Goal: Complete application form

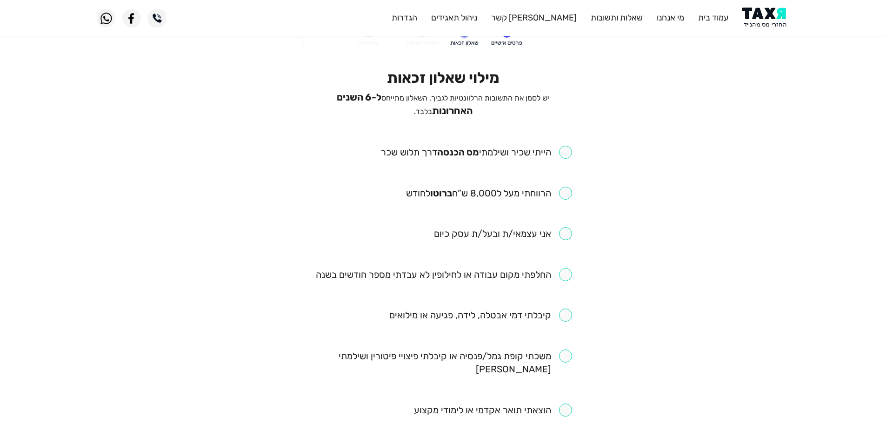
scroll to position [47, 0]
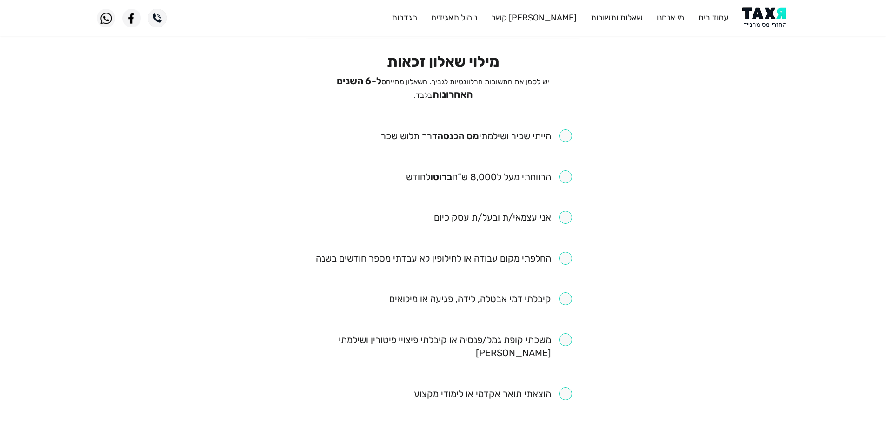
click at [567, 131] on input "checkbox" at bounding box center [476, 135] width 191 height 13
checkbox input "true"
click at [568, 170] on input "checkbox" at bounding box center [489, 176] width 166 height 13
checkbox input "true"
click at [563, 255] on input "checkbox" at bounding box center [444, 258] width 256 height 13
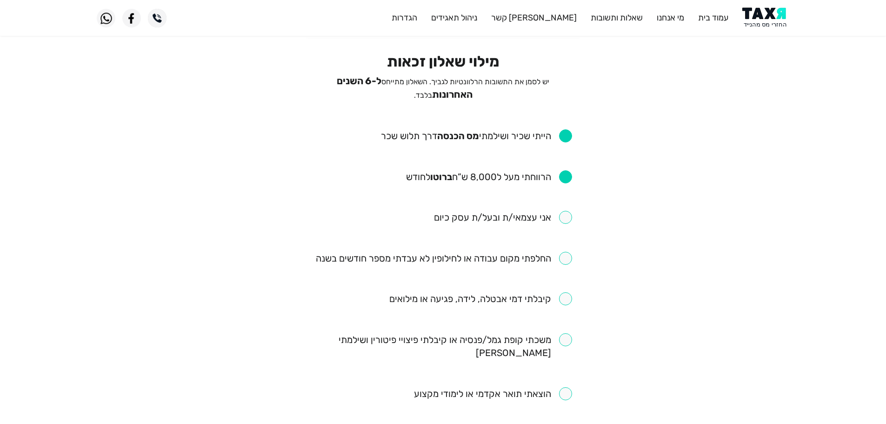
checkbox input "true"
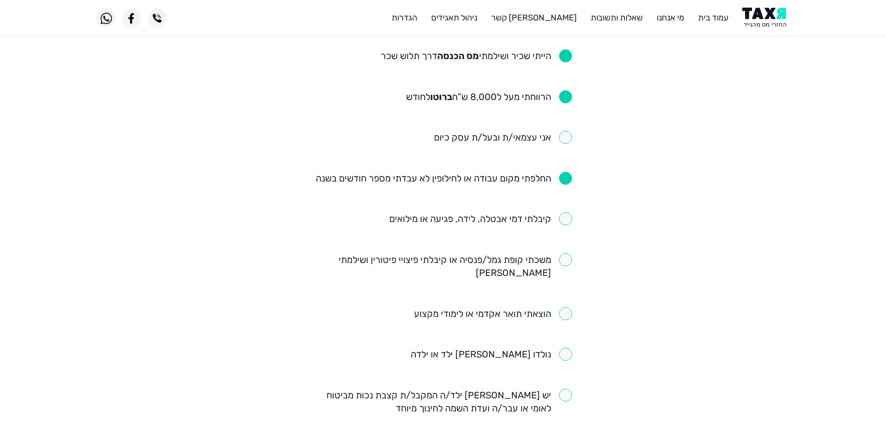
scroll to position [186, 0]
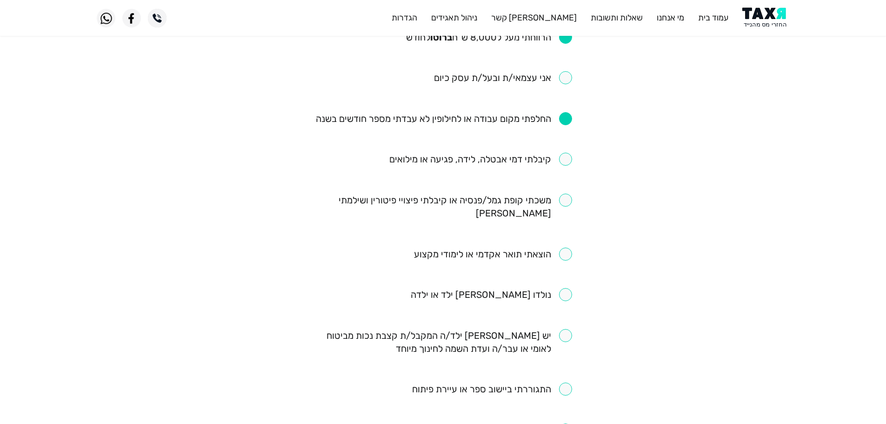
click at [566, 158] on input "checkbox" at bounding box center [480, 159] width 183 height 13
checkbox input "true"
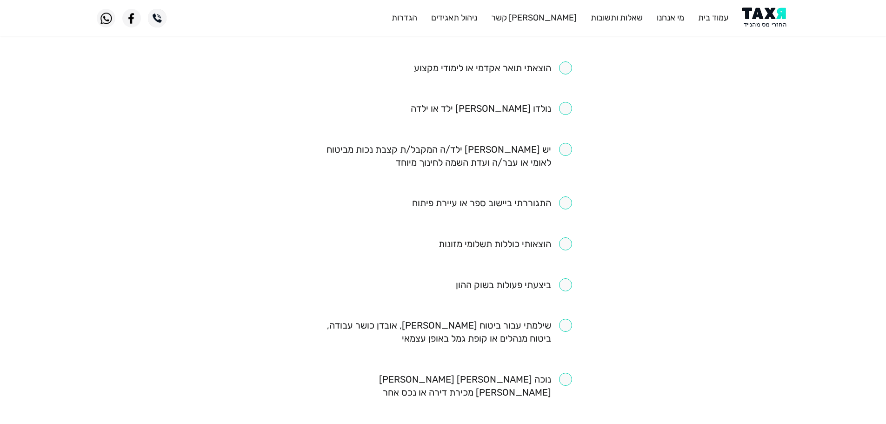
scroll to position [326, 0]
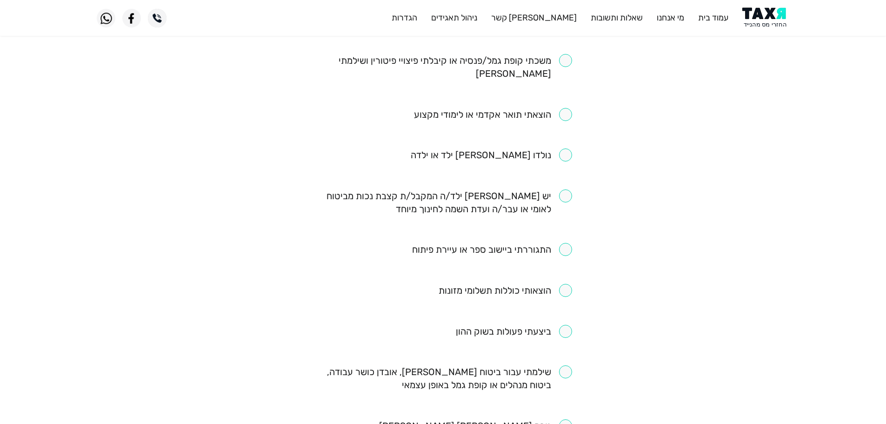
click at [569, 243] on input "checkbox" at bounding box center [492, 249] width 160 height 13
checkbox input "true"
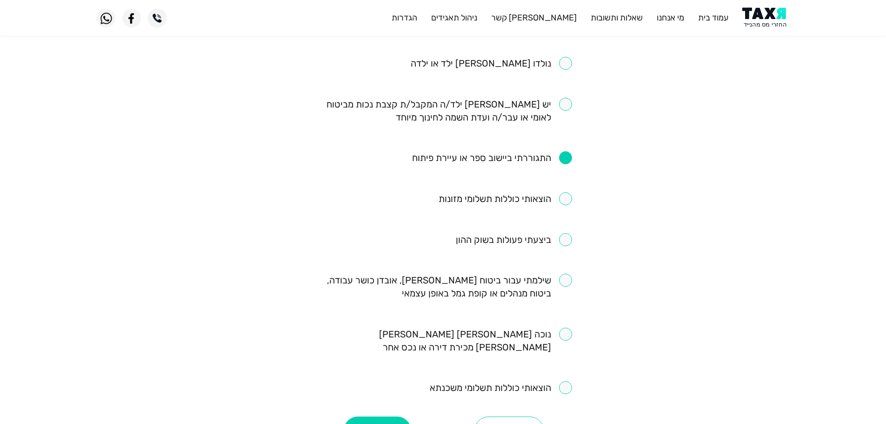
scroll to position [419, 0]
click at [394, 415] on button "המשך" at bounding box center [377, 429] width 67 height 28
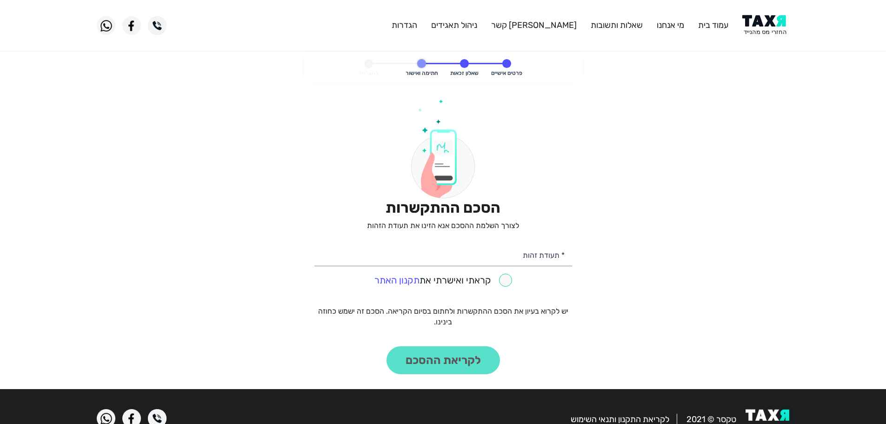
click at [770, 24] on img at bounding box center [765, 25] width 47 height 21
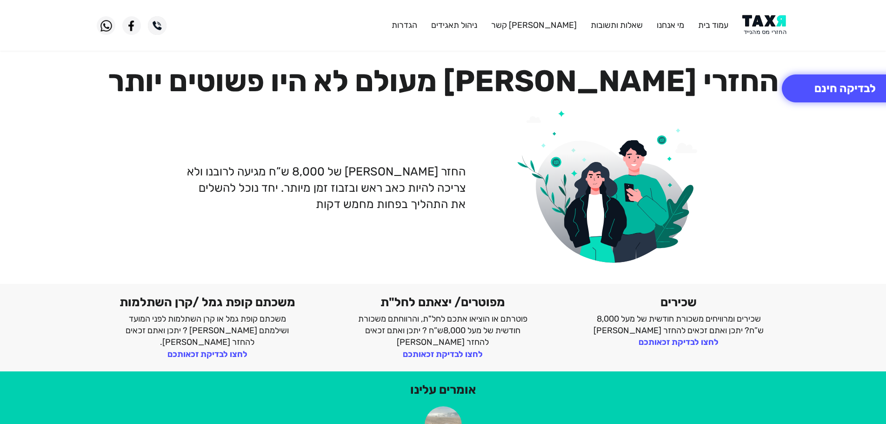
click at [762, 28] on img at bounding box center [765, 25] width 47 height 21
click at [774, 20] on img at bounding box center [765, 25] width 47 height 21
click at [780, 26] on img at bounding box center [765, 25] width 47 height 21
click at [773, 20] on img at bounding box center [765, 25] width 47 height 21
click at [767, 30] on img at bounding box center [765, 25] width 47 height 21
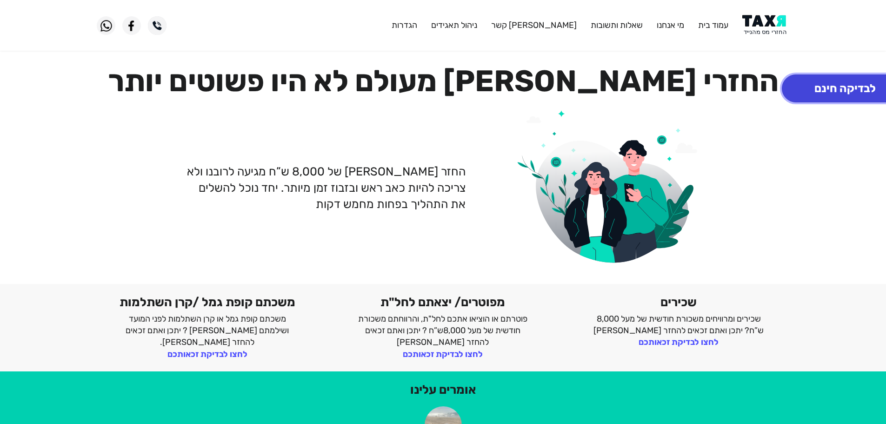
click at [858, 76] on button "לבדיקה חינם" at bounding box center [845, 88] width 127 height 28
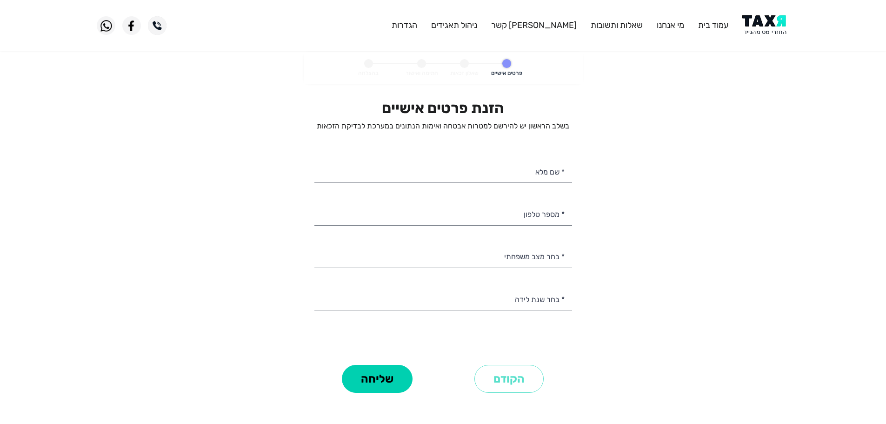
select select
click at [499, 215] on input "* מספר טלפון" at bounding box center [443, 213] width 258 height 24
type input "0"
click at [774, 25] on img at bounding box center [765, 25] width 47 height 21
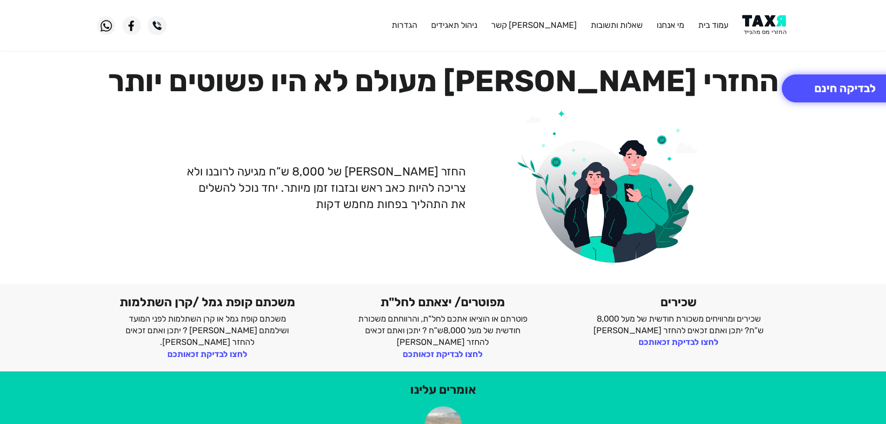
click at [771, 27] on img at bounding box center [765, 25] width 47 height 21
click at [774, 21] on img at bounding box center [765, 25] width 47 height 21
click at [814, 85] on button "לבדיקה חינם" at bounding box center [845, 88] width 127 height 28
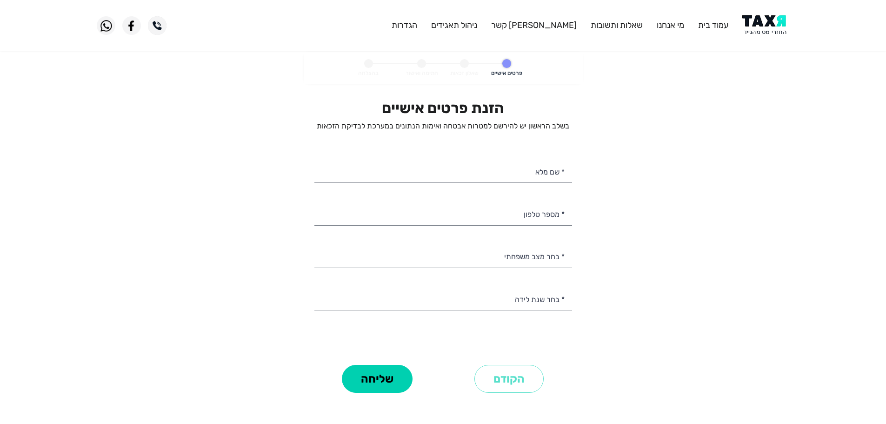
select select
click at [542, 212] on input "* מספר טלפון" at bounding box center [443, 213] width 258 height 24
click at [776, 27] on img at bounding box center [765, 25] width 47 height 21
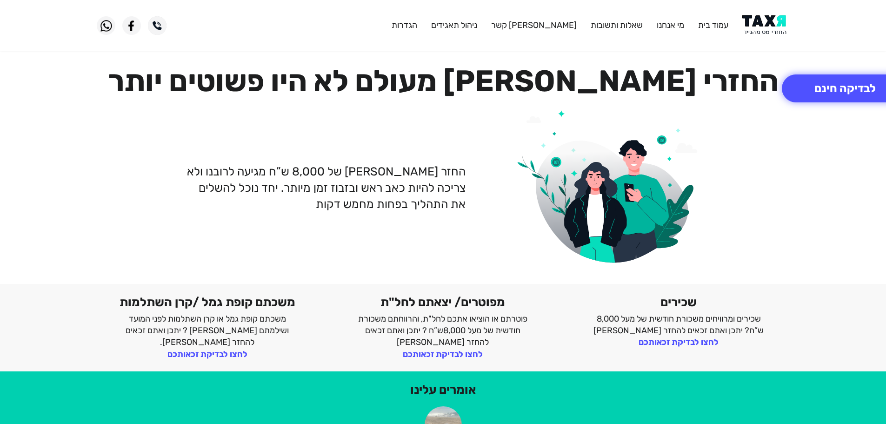
click at [775, 28] on img at bounding box center [765, 25] width 47 height 21
click at [762, 19] on img at bounding box center [765, 25] width 47 height 21
drag, startPoint x: 774, startPoint y: 26, endPoint x: 771, endPoint y: 14, distance: 11.4
click at [774, 25] on img at bounding box center [765, 25] width 47 height 21
click at [760, 27] on img at bounding box center [765, 25] width 47 height 21
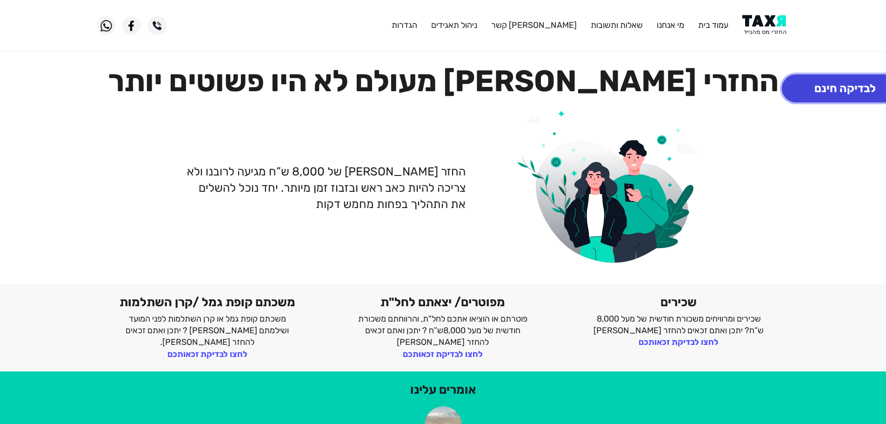
click at [827, 84] on button "לבדיקה חינם" at bounding box center [845, 88] width 127 height 28
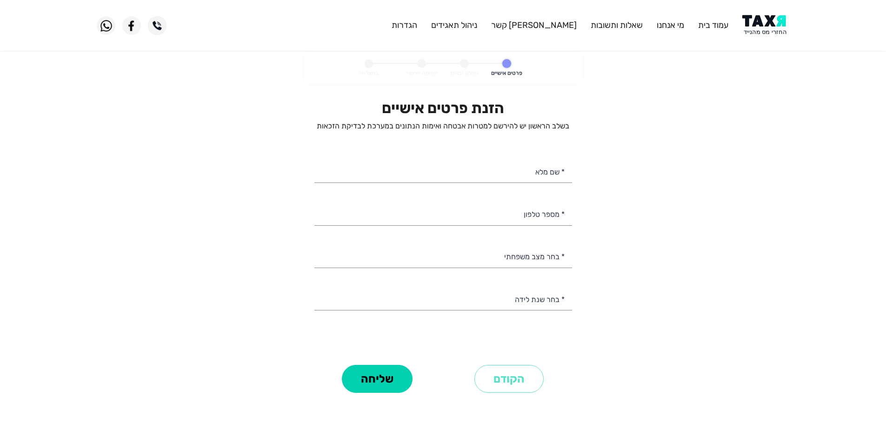
select select
click at [555, 211] on input "* מספר טלפון" at bounding box center [443, 213] width 258 height 24
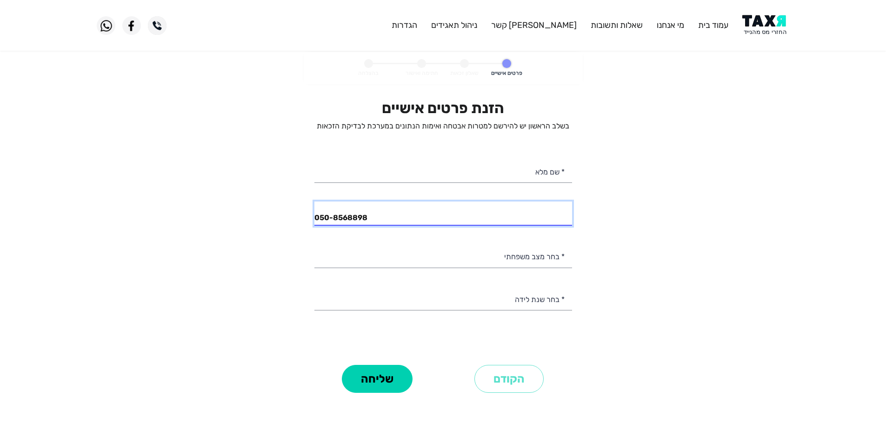
type input "050-8568898"
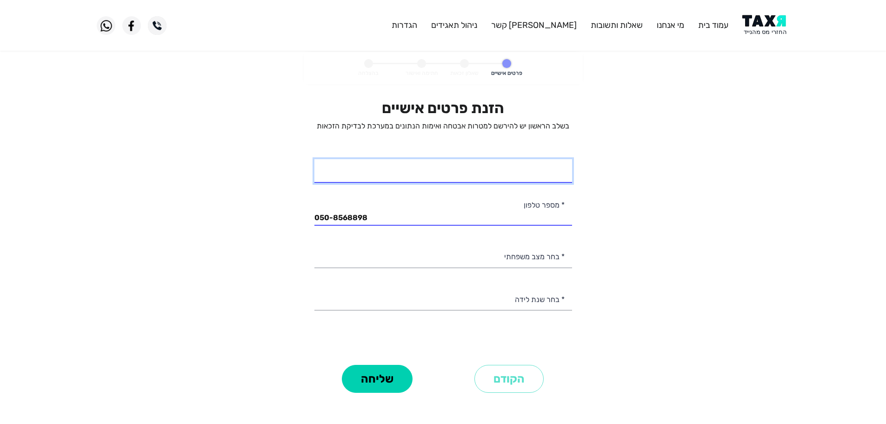
click at [451, 169] on input "* שם מלא" at bounding box center [443, 171] width 258 height 24
type input "שירה דיל"
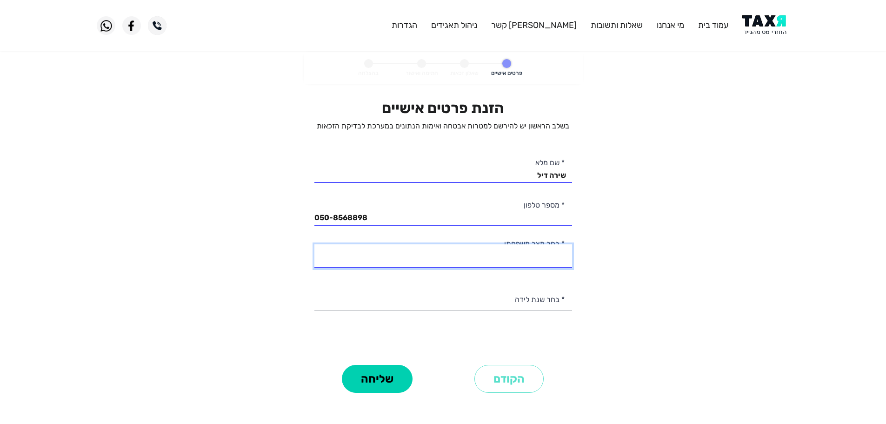
click at [523, 261] on select "רווק/ה נשוי/[PERSON_NAME]/ה אלמן/נה" at bounding box center [443, 256] width 258 height 24
select select "1: Single"
click at [314, 244] on select "רווק/ה נשוי/[PERSON_NAME]/ה אלמן/נה" at bounding box center [443, 256] width 258 height 24
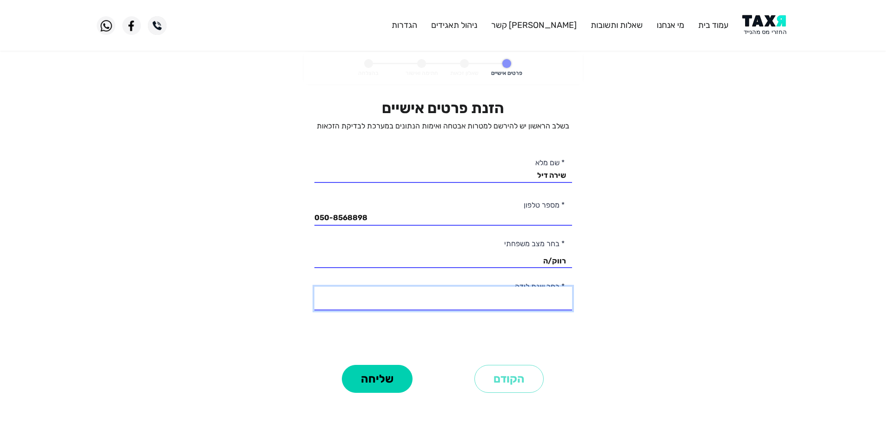
click at [538, 299] on select "2003 2002 2001 2000 1999 1998 1997 1996 1995 1994 1993 1992 1991 1990 1989 1988…" at bounding box center [443, 299] width 258 height 24
select select "2: 2002"
click at [314, 287] on select "2003 2002 2001 2000 1999 1998 1997 1996 1995 1994 1993 1992 1991 1990 1989 1988…" at bounding box center [443, 299] width 258 height 24
click at [392, 379] on button "שליחה" at bounding box center [377, 379] width 71 height 28
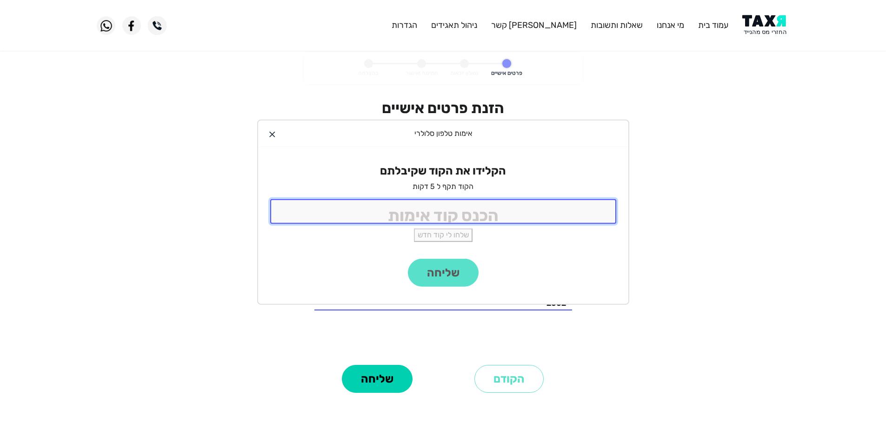
click at [552, 214] on input "tel" at bounding box center [443, 211] width 346 height 25
type input "9988"
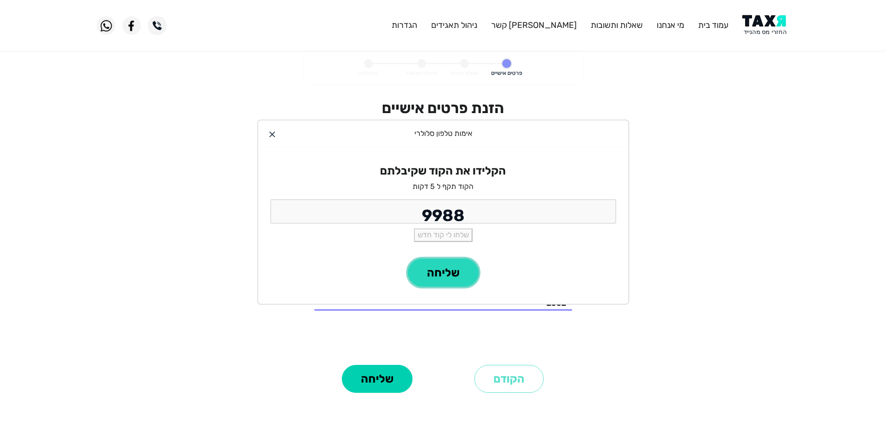
click at [457, 283] on button "שליחה" at bounding box center [443, 273] width 71 height 28
